Goal: Find specific page/section: Find specific page/section

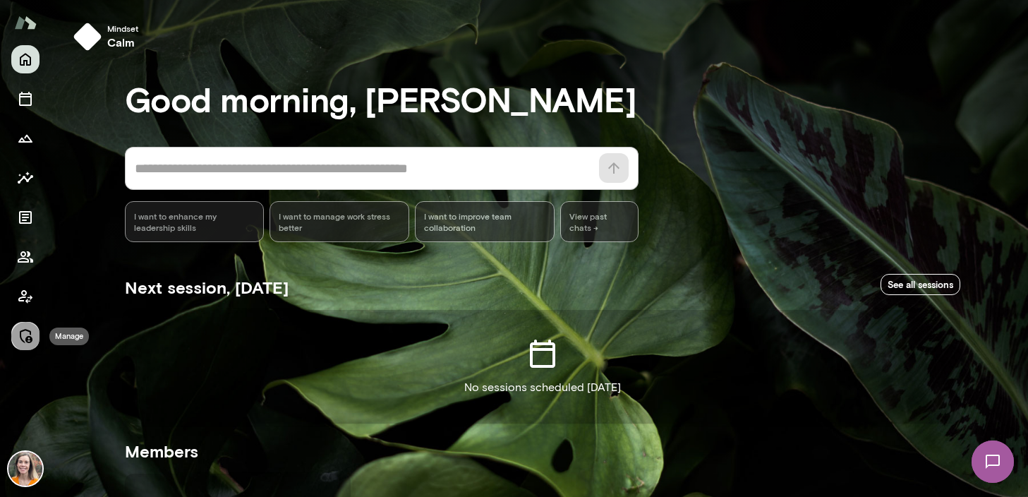
click at [25, 332] on icon "Manage" at bounding box center [25, 336] width 17 height 17
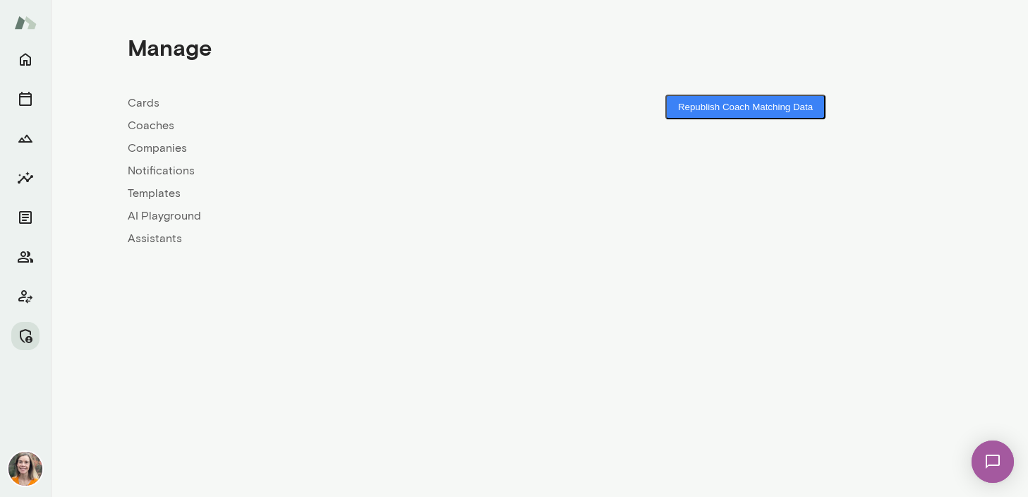
click at [152, 148] on link "Companies" at bounding box center [334, 148] width 412 height 17
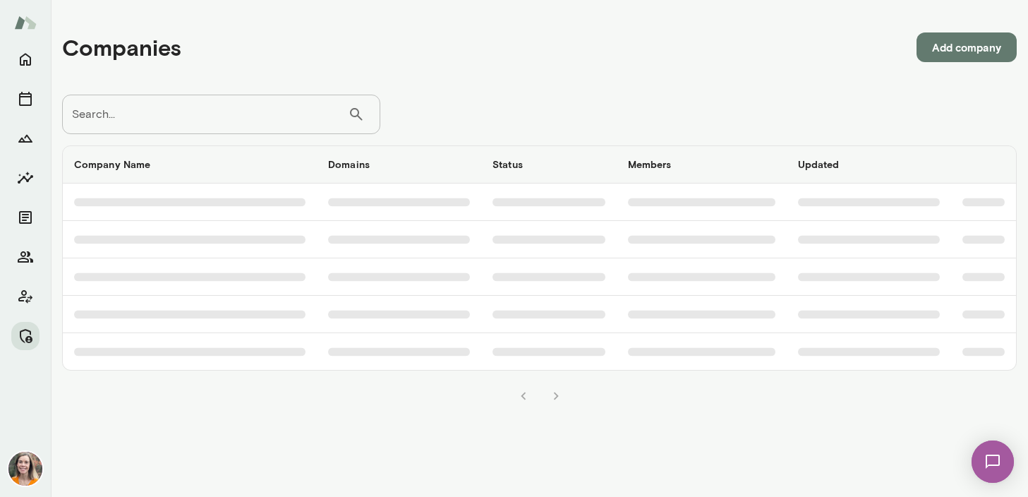
click at [227, 114] on input "Search..." at bounding box center [205, 115] width 286 height 40
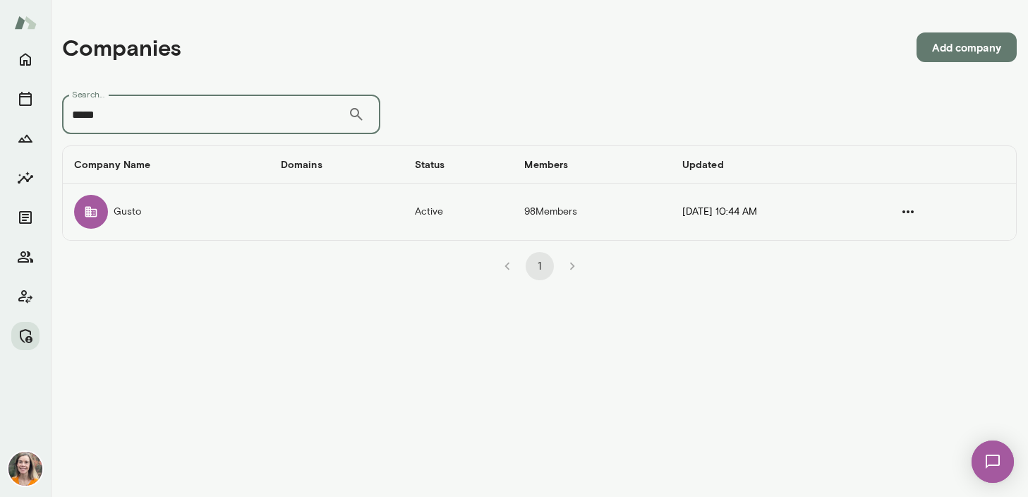
type input "*****"
click at [270, 196] on td "companies table" at bounding box center [337, 212] width 134 height 56
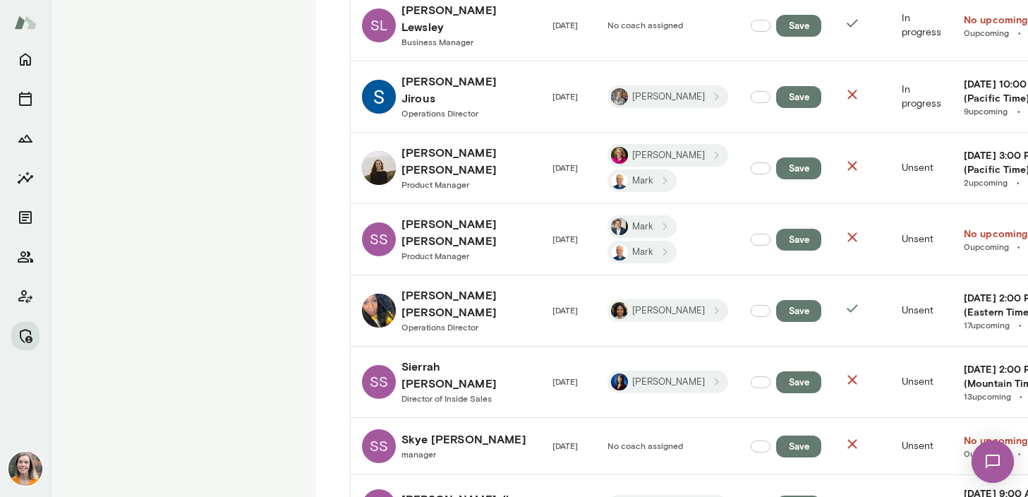
scroll to position [6074, 0]
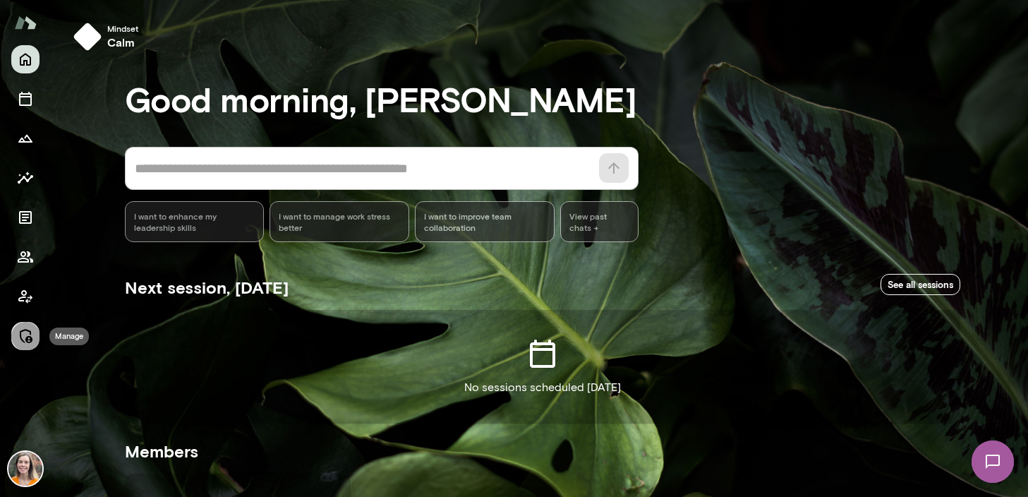
click at [21, 336] on icon "Manage" at bounding box center [25, 336] width 17 height 17
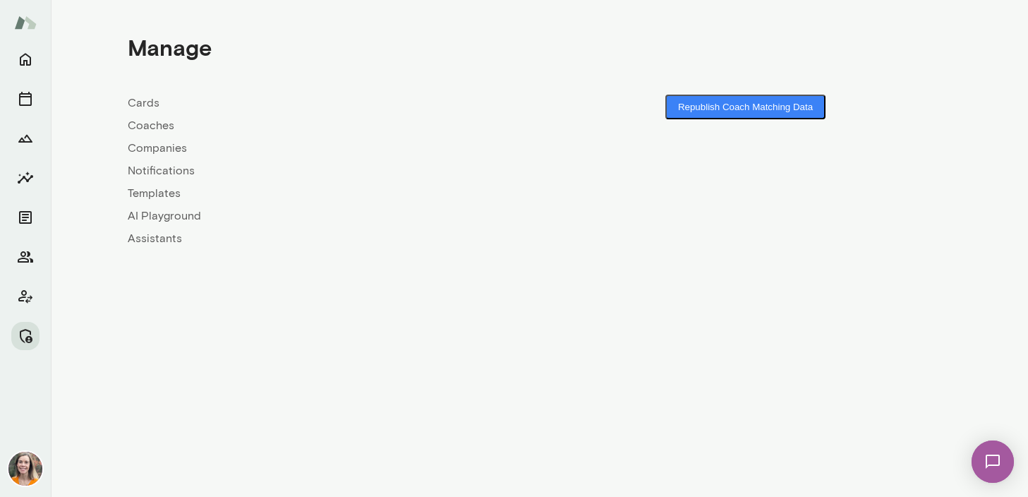
click at [151, 124] on link "Coaches" at bounding box center [334, 125] width 412 height 17
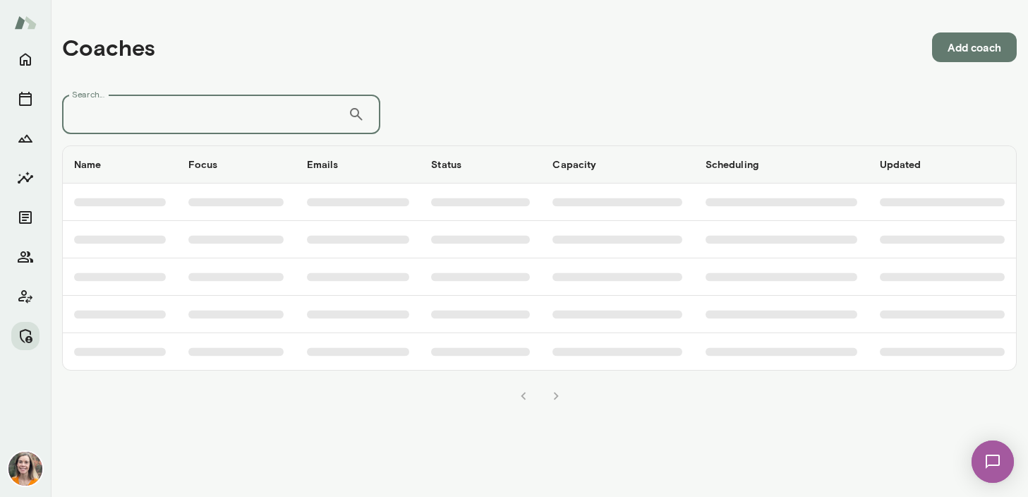
click at [178, 121] on input "Search..." at bounding box center [205, 115] width 286 height 40
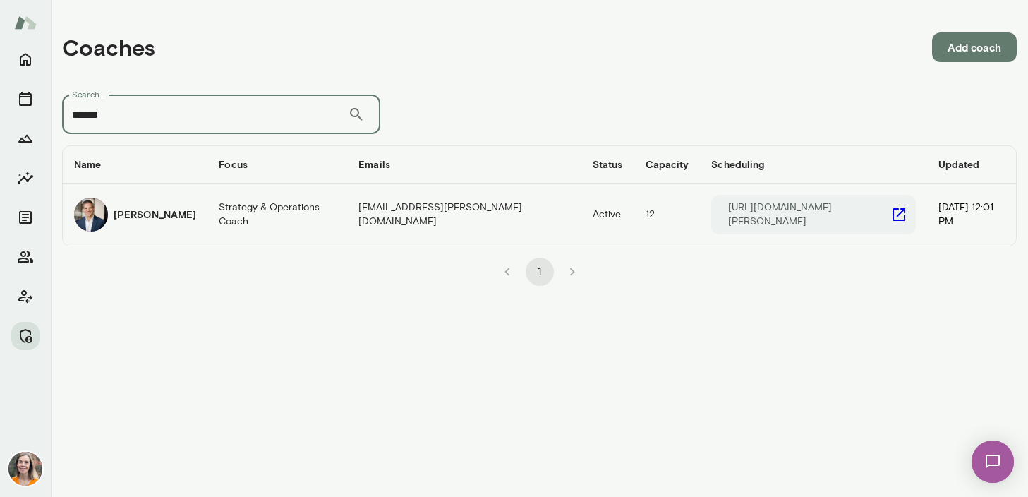
type input "******"
click at [172, 211] on h6 "Mark Zschocke" at bounding box center [155, 215] width 83 height 14
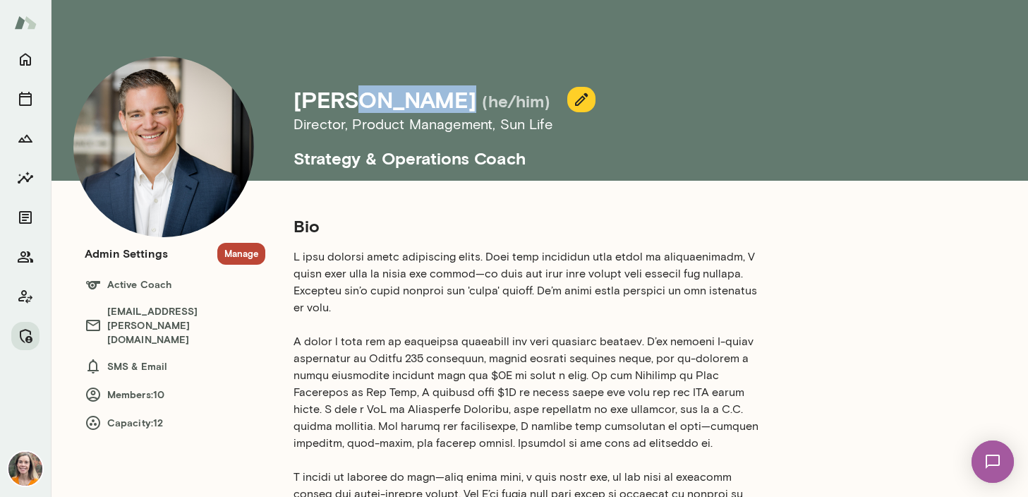
drag, startPoint x: 451, startPoint y: 103, endPoint x: 356, endPoint y: 102, distance: 94.6
click at [356, 102] on h4 "Mark Zschocke" at bounding box center [385, 99] width 183 height 27
copy h4 "Zschocke"
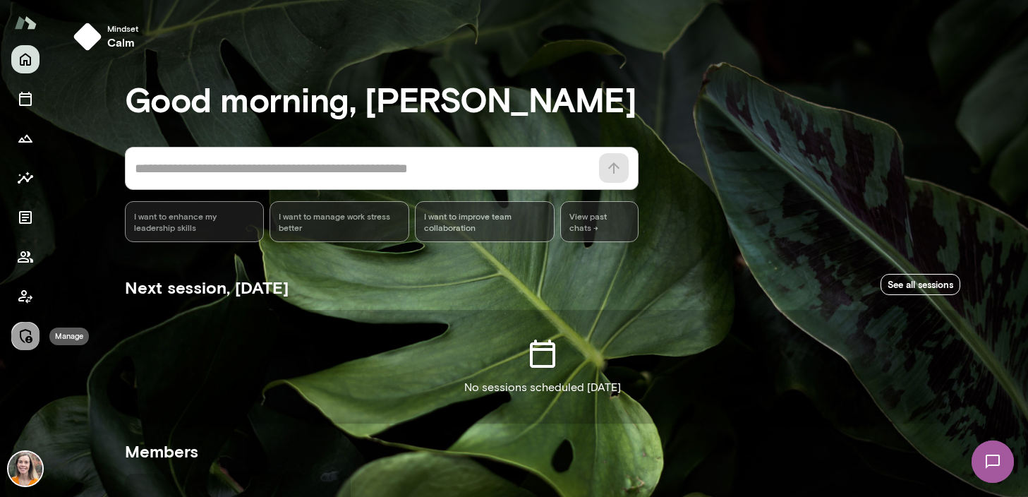
click at [21, 335] on icon "Manage" at bounding box center [25, 336] width 17 height 17
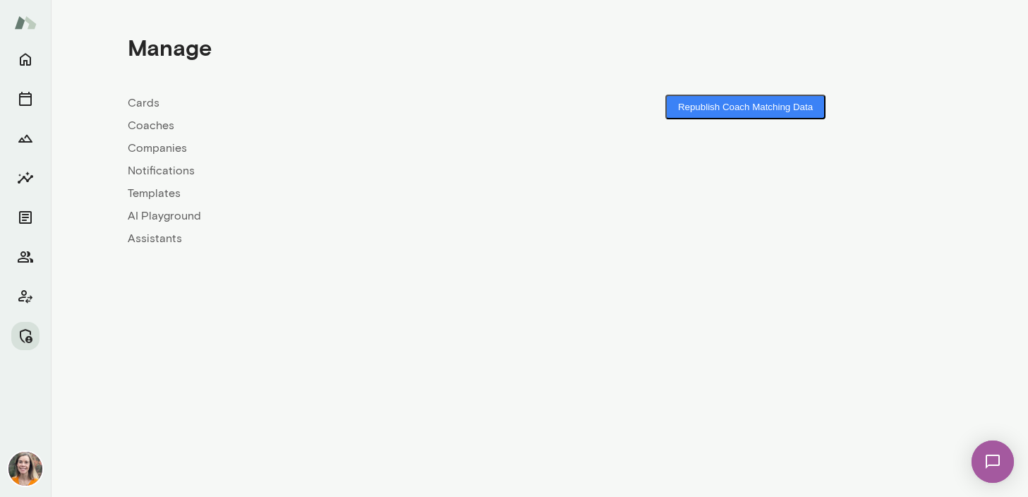
click at [148, 126] on link "Coaches" at bounding box center [334, 125] width 412 height 17
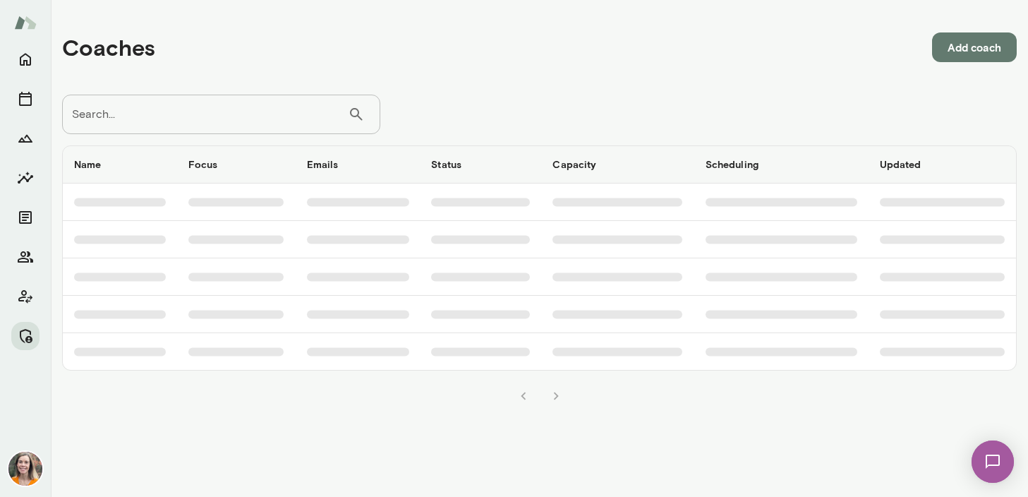
click at [182, 107] on input "Search..." at bounding box center [205, 115] width 286 height 40
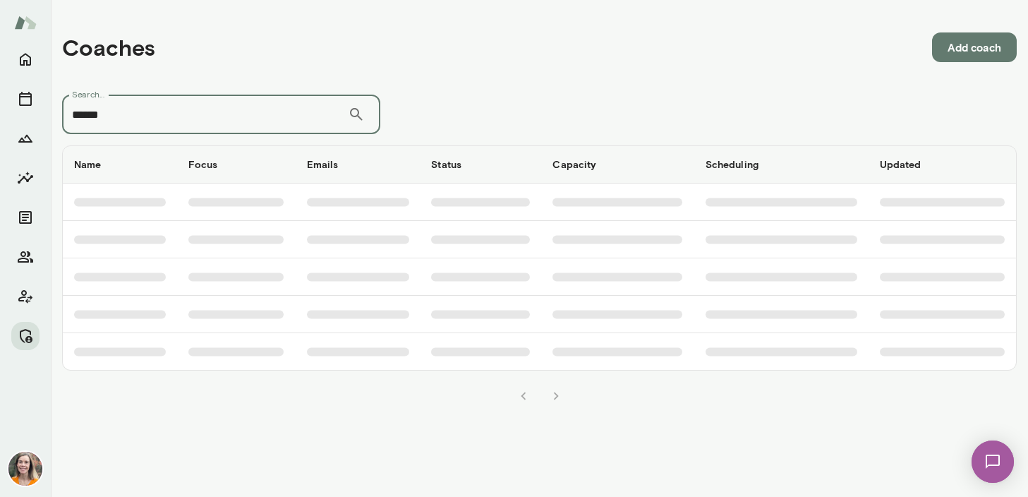
type input "******"
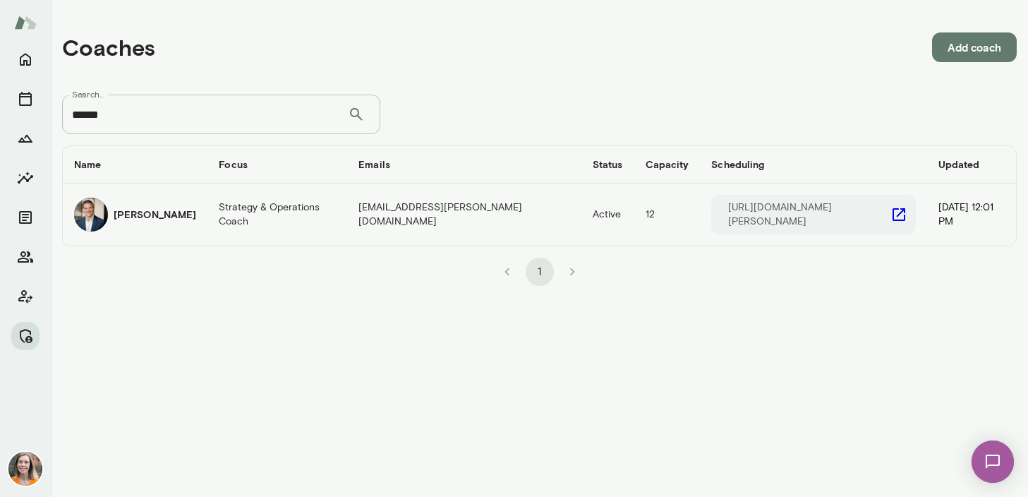
click at [152, 210] on h6 "[PERSON_NAME]" at bounding box center [155, 215] width 83 height 14
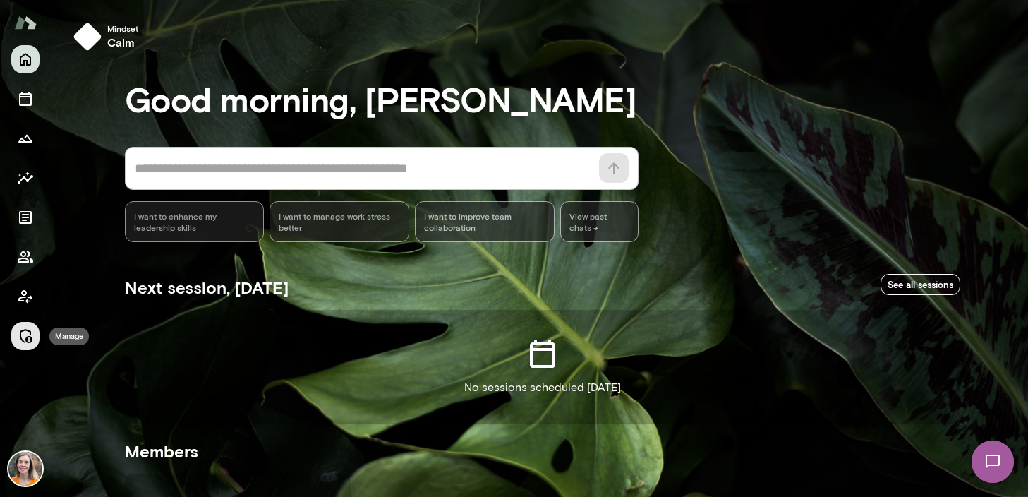
click at [26, 334] on icon "Manage" at bounding box center [25, 336] width 17 height 17
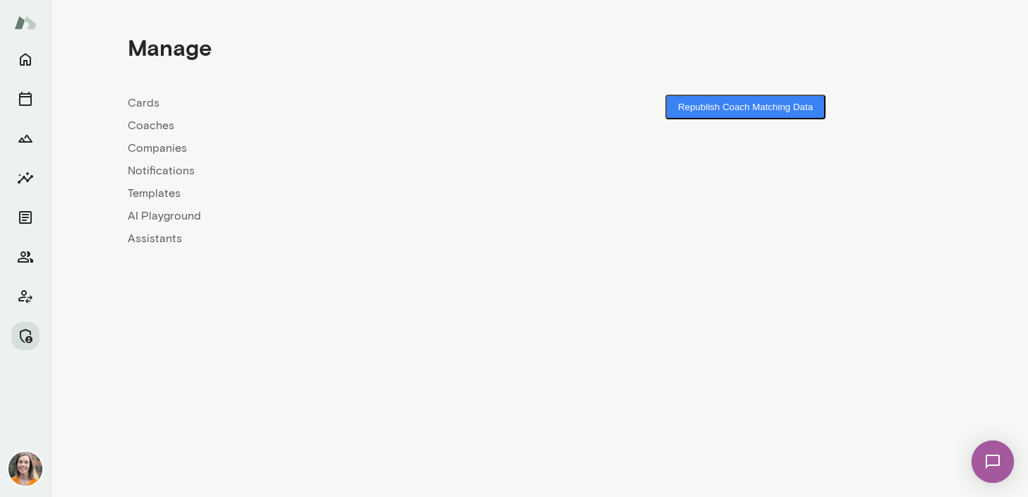
click at [143, 126] on link "Coaches" at bounding box center [334, 125] width 412 height 17
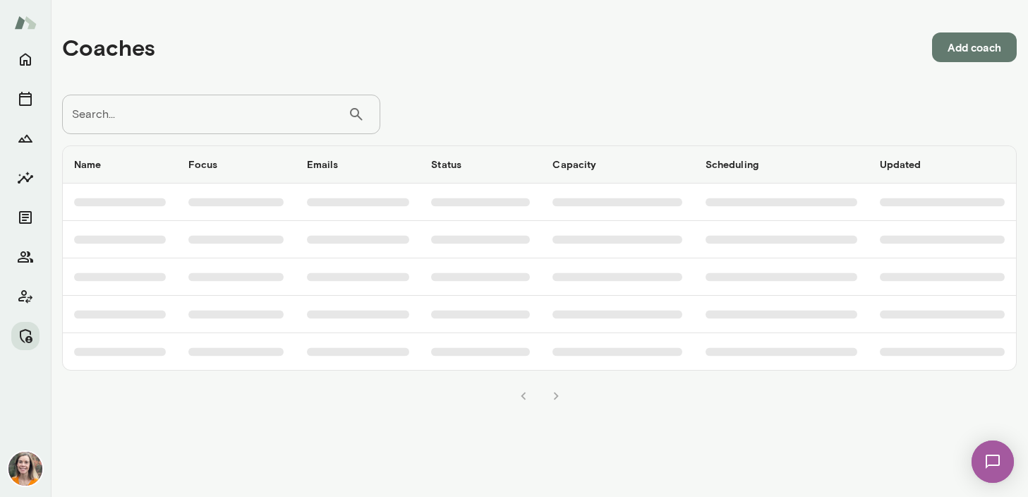
click at [211, 125] on input "Search..." at bounding box center [205, 115] width 286 height 40
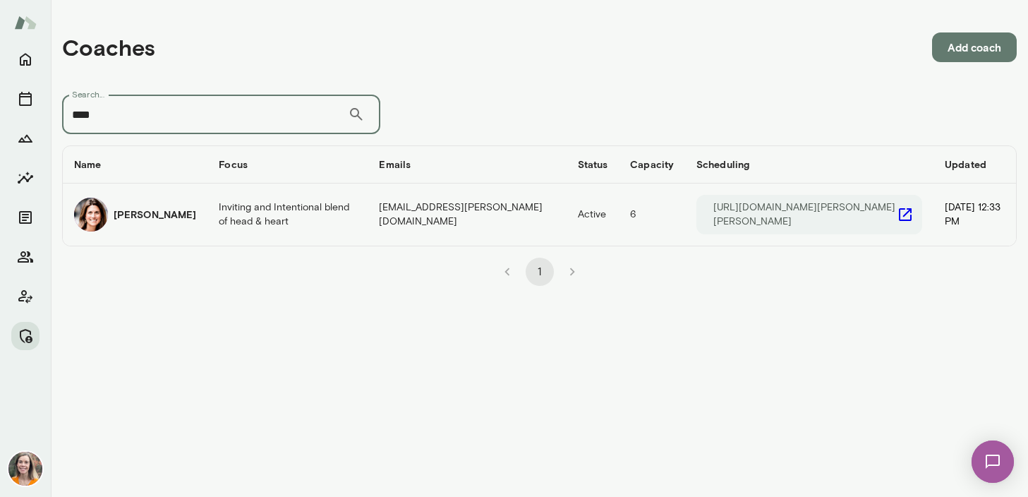
type input "****"
click at [258, 221] on td "Inviting and Intentional blend of head & heart" at bounding box center [288, 215] width 160 height 62
